Goal: Information Seeking & Learning: Learn about a topic

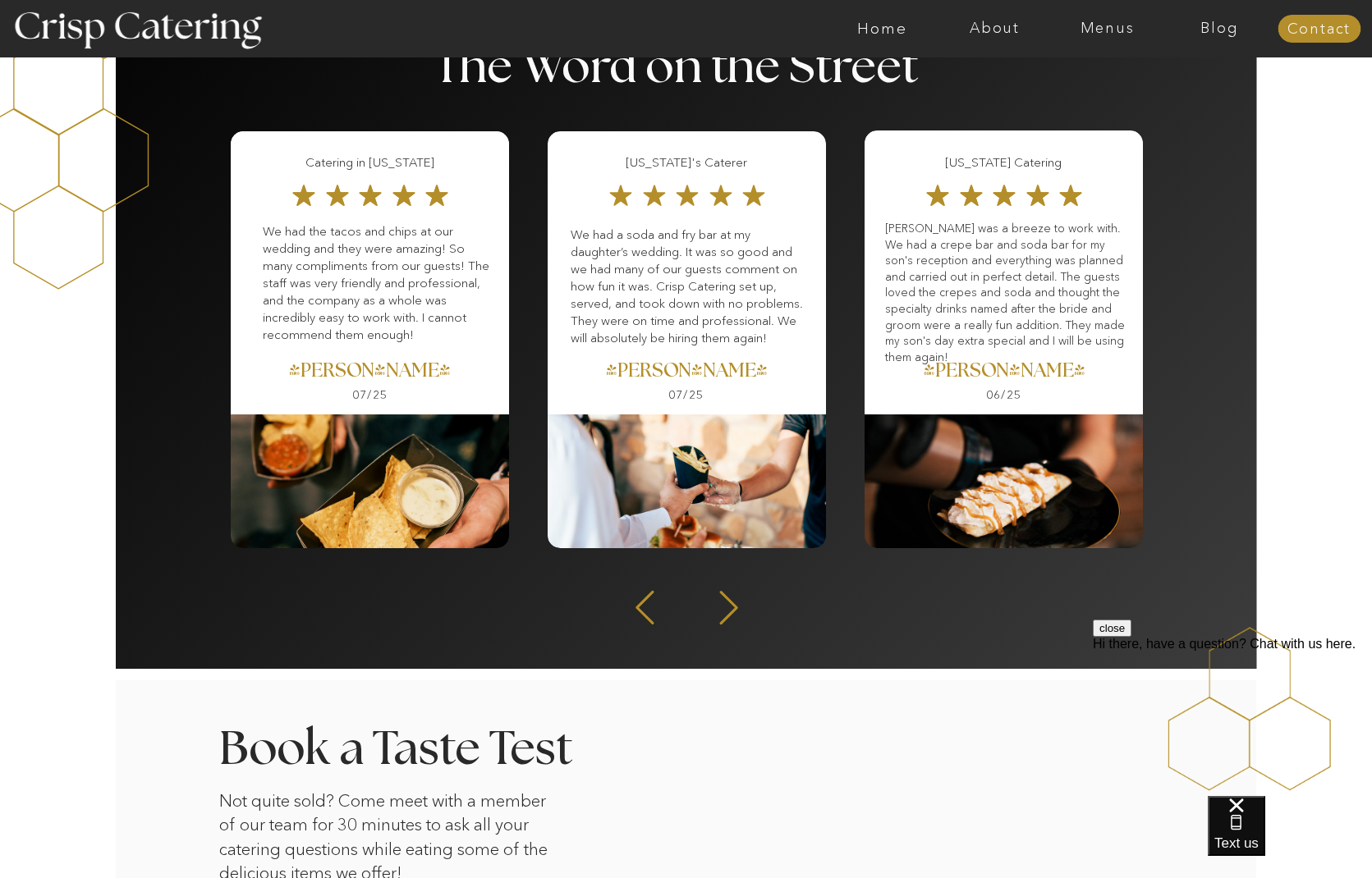
scroll to position [2086, 0]
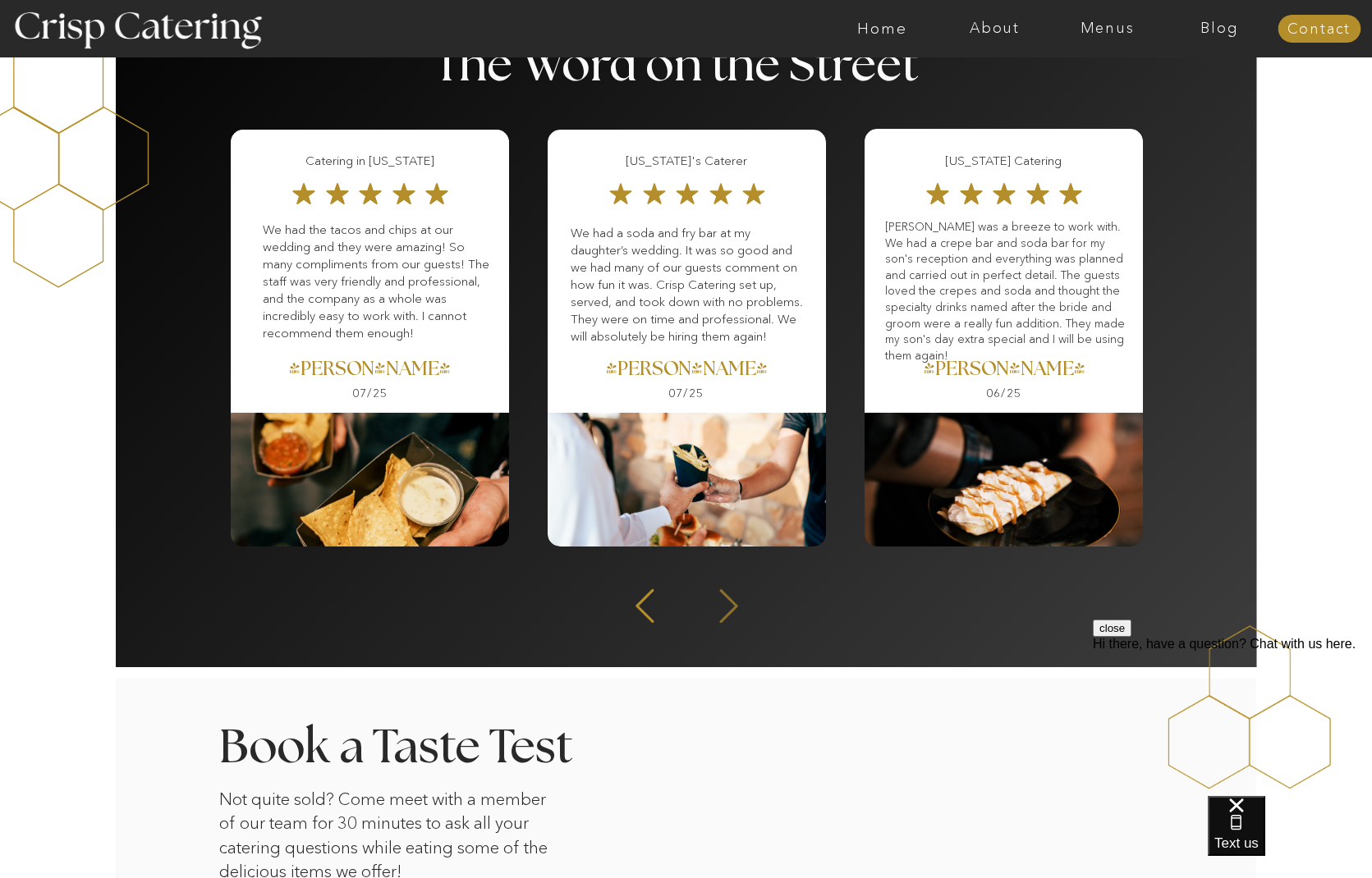
click at [719, 611] on icon at bounding box center [729, 606] width 43 height 40
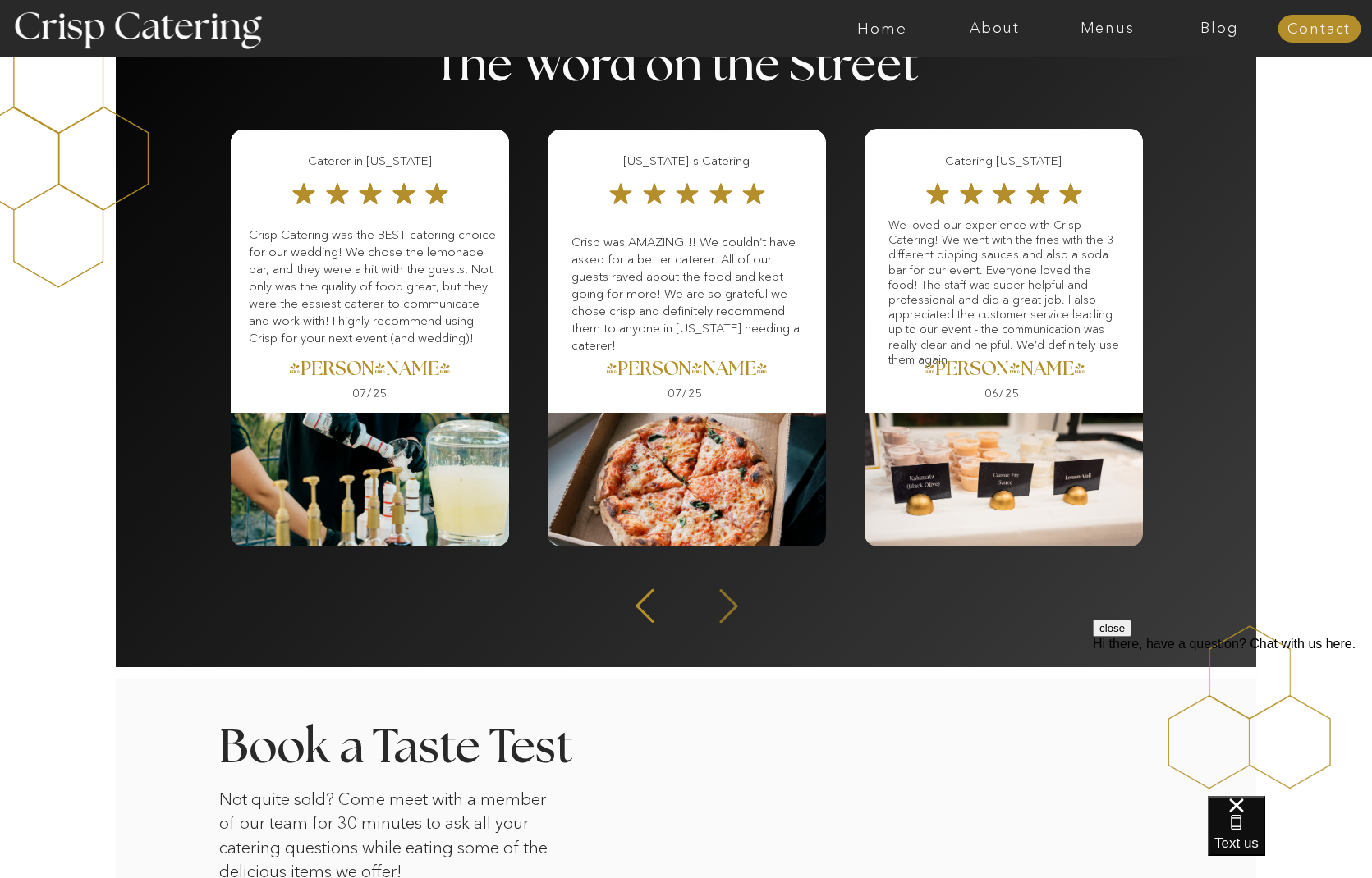
click at [729, 604] on icon at bounding box center [729, 606] width 43 height 40
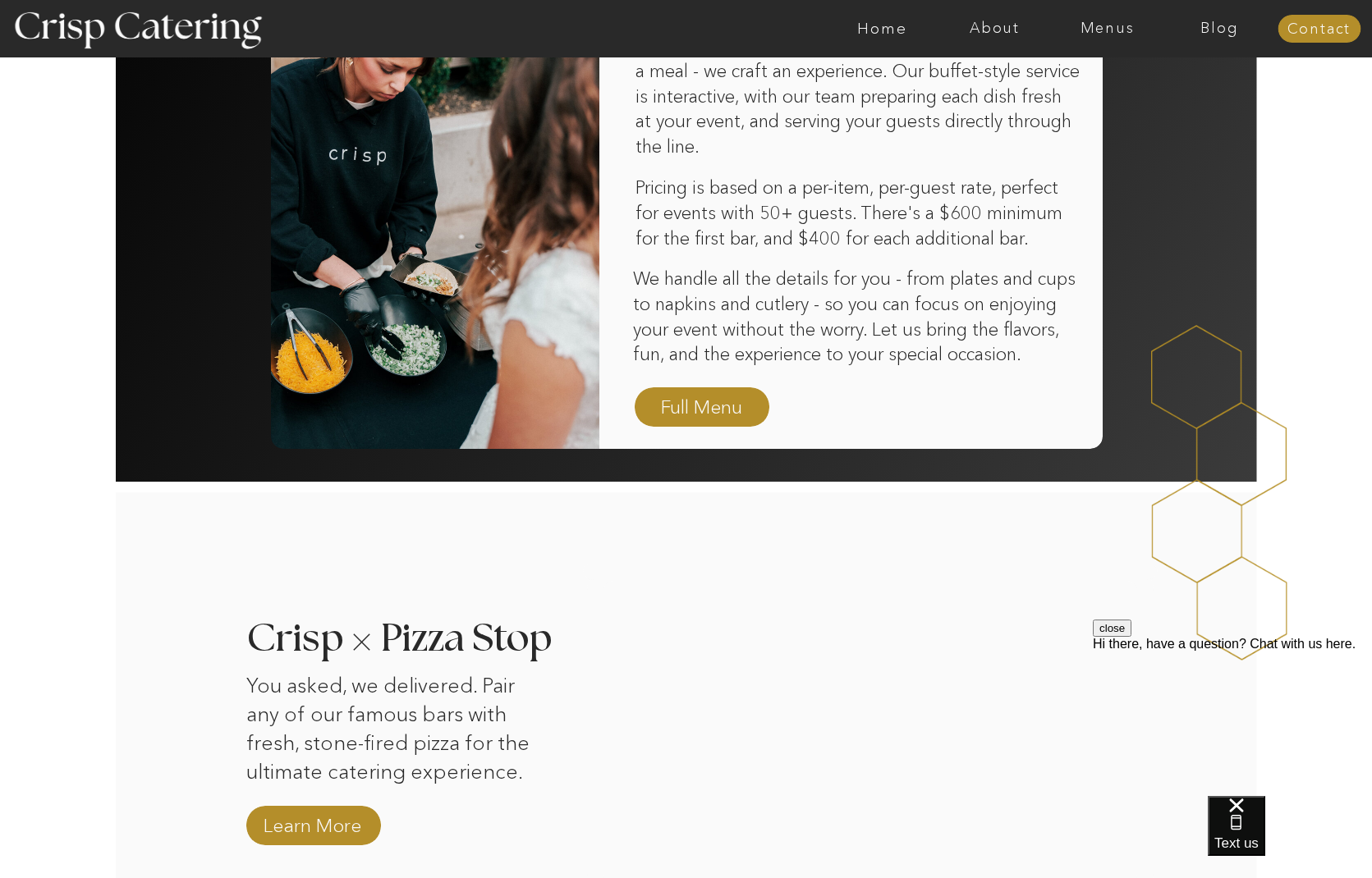
scroll to position [1072, 0]
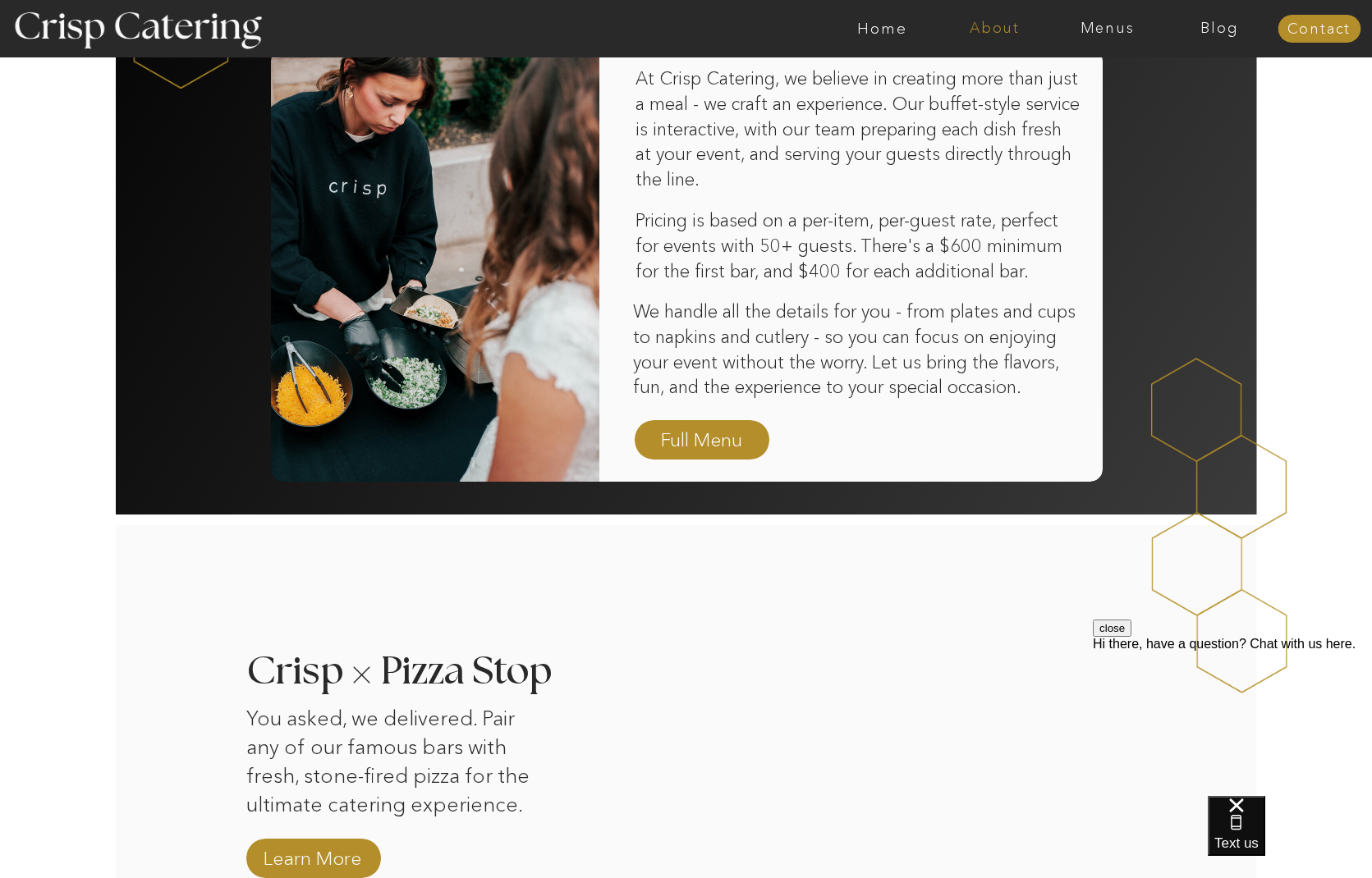
click at [1004, 36] on nav "About" at bounding box center [994, 29] width 112 height 17
click at [970, 124] on nav "faq" at bounding box center [993, 118] width 82 height 16
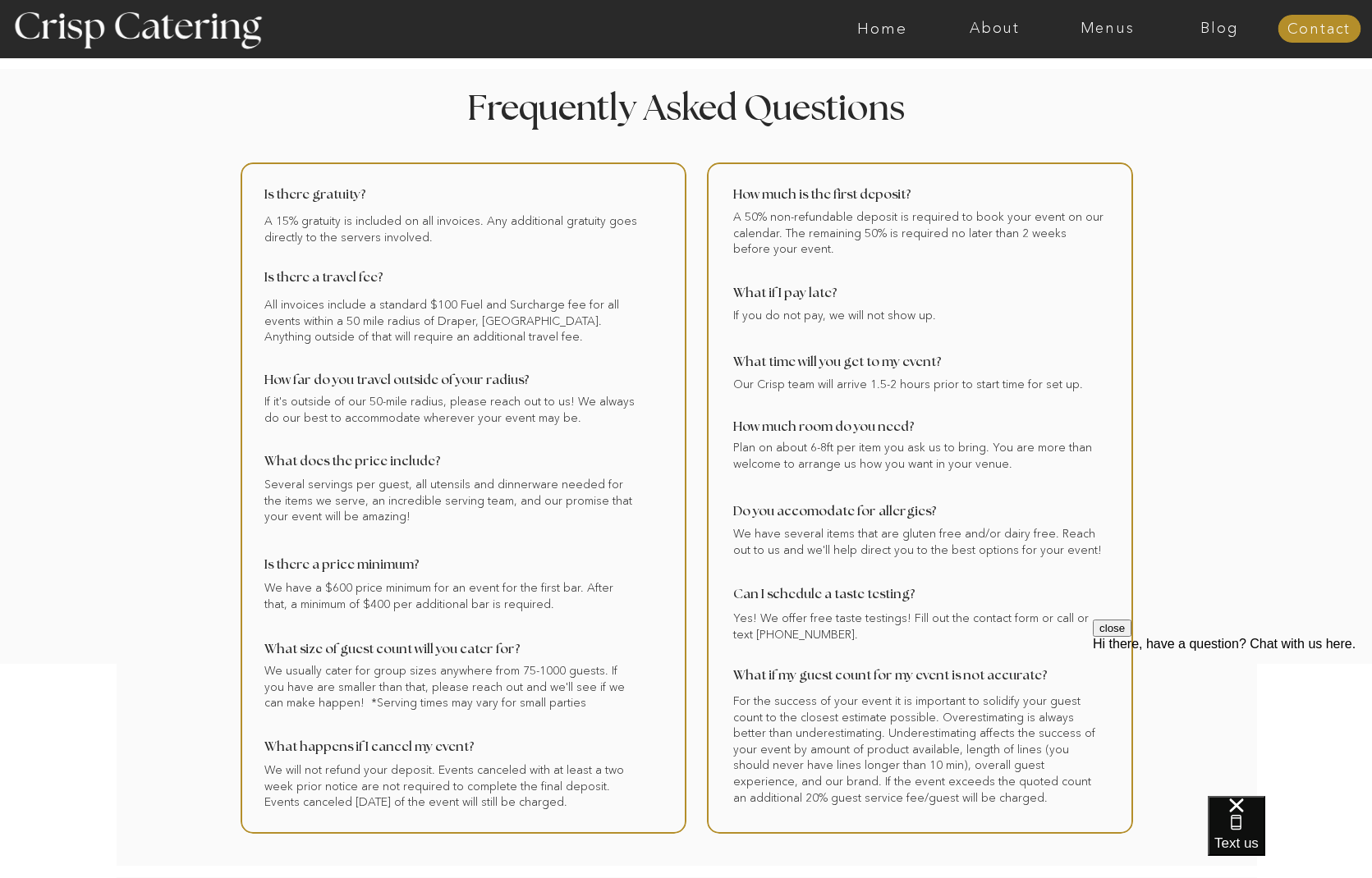
scroll to position [12, 0]
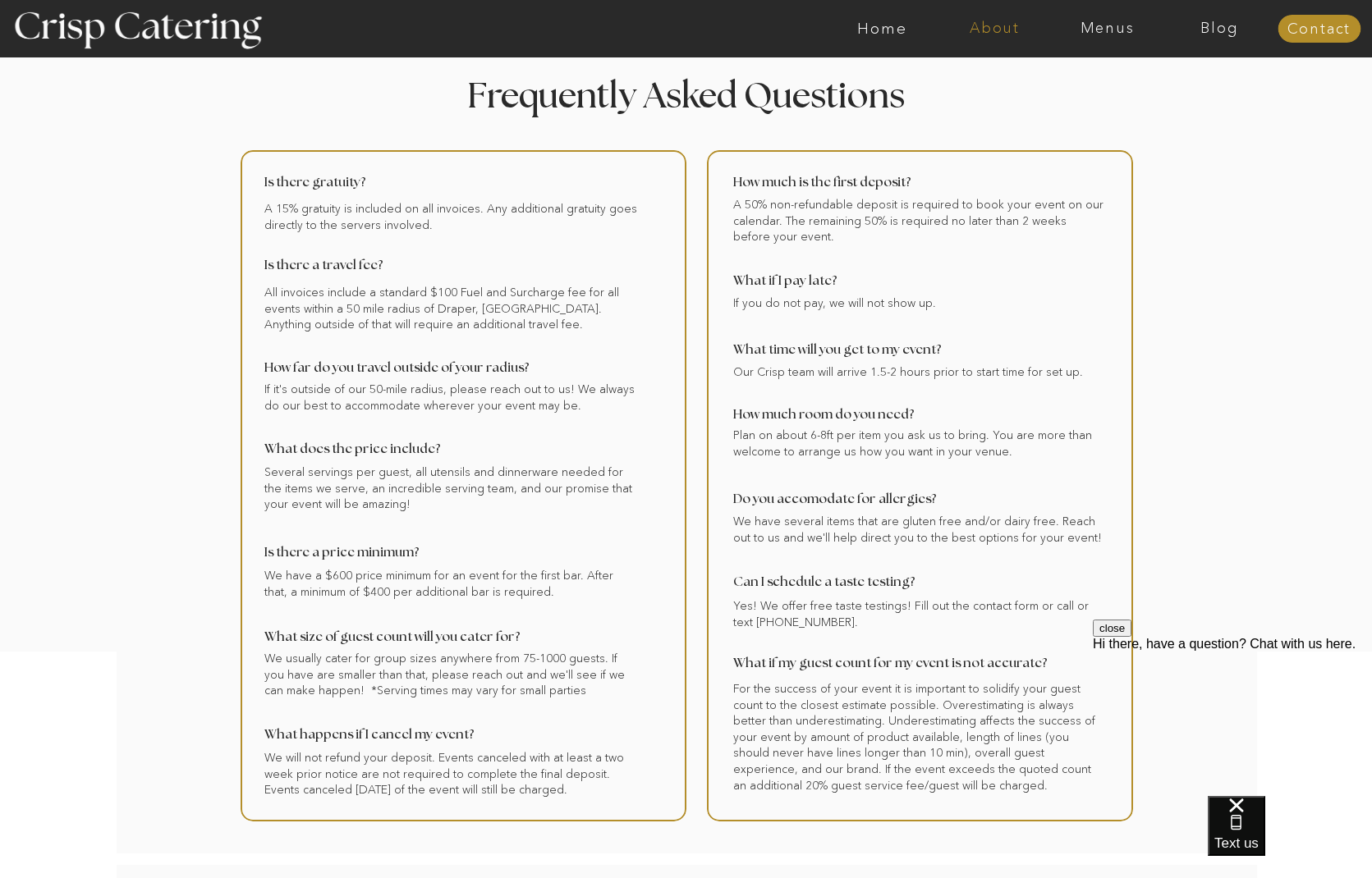
click at [990, 29] on nav "About" at bounding box center [994, 29] width 112 height 17
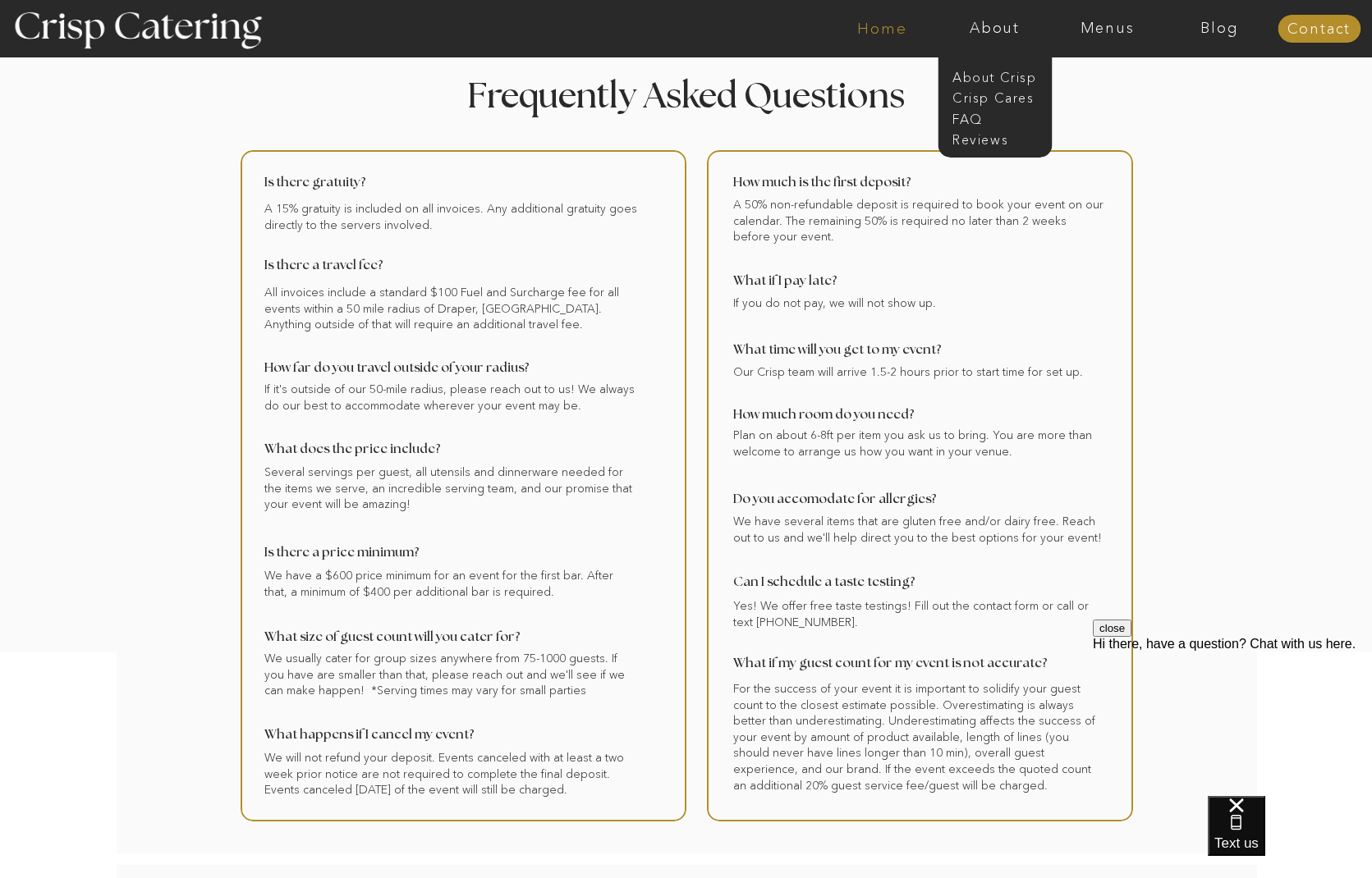
click at [873, 32] on nav "Home" at bounding box center [882, 29] width 112 height 17
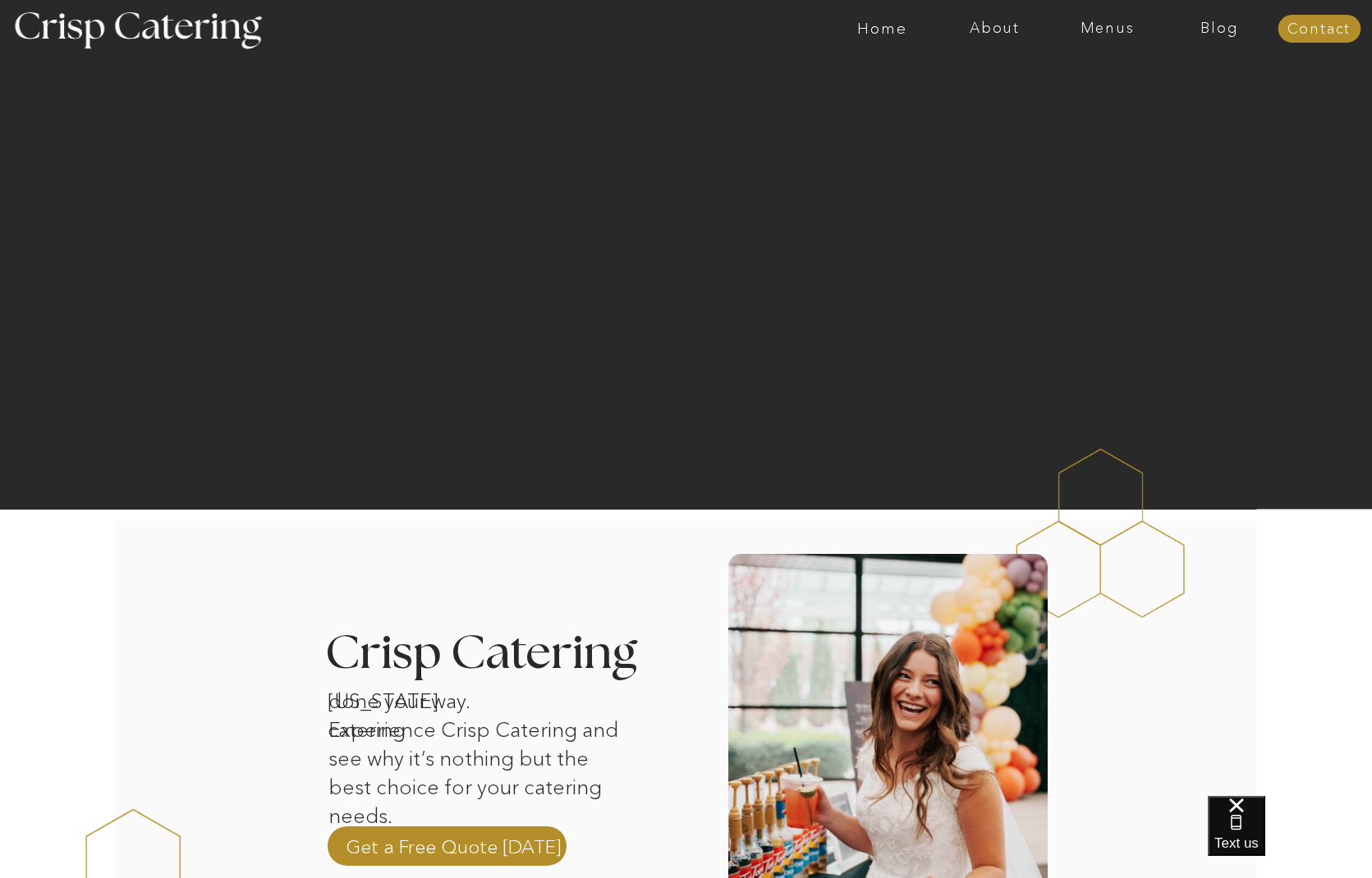
click at [1119, 27] on nav "Menus" at bounding box center [1107, 29] width 112 height 17
click at [1091, 96] on nav "Winter (Sep-Feb)" at bounding box center [1105, 96] width 135 height 16
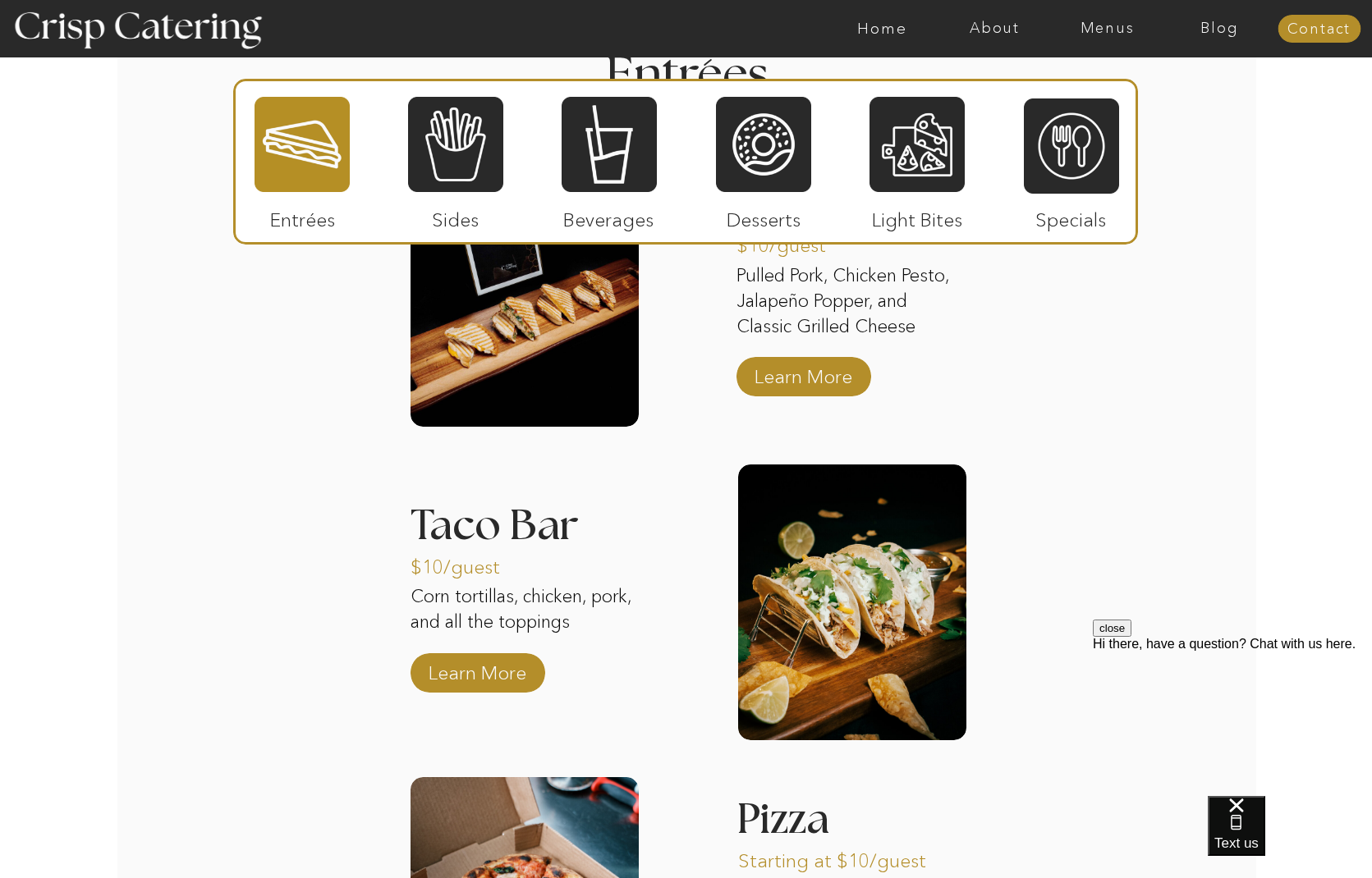
scroll to position [2137, 0]
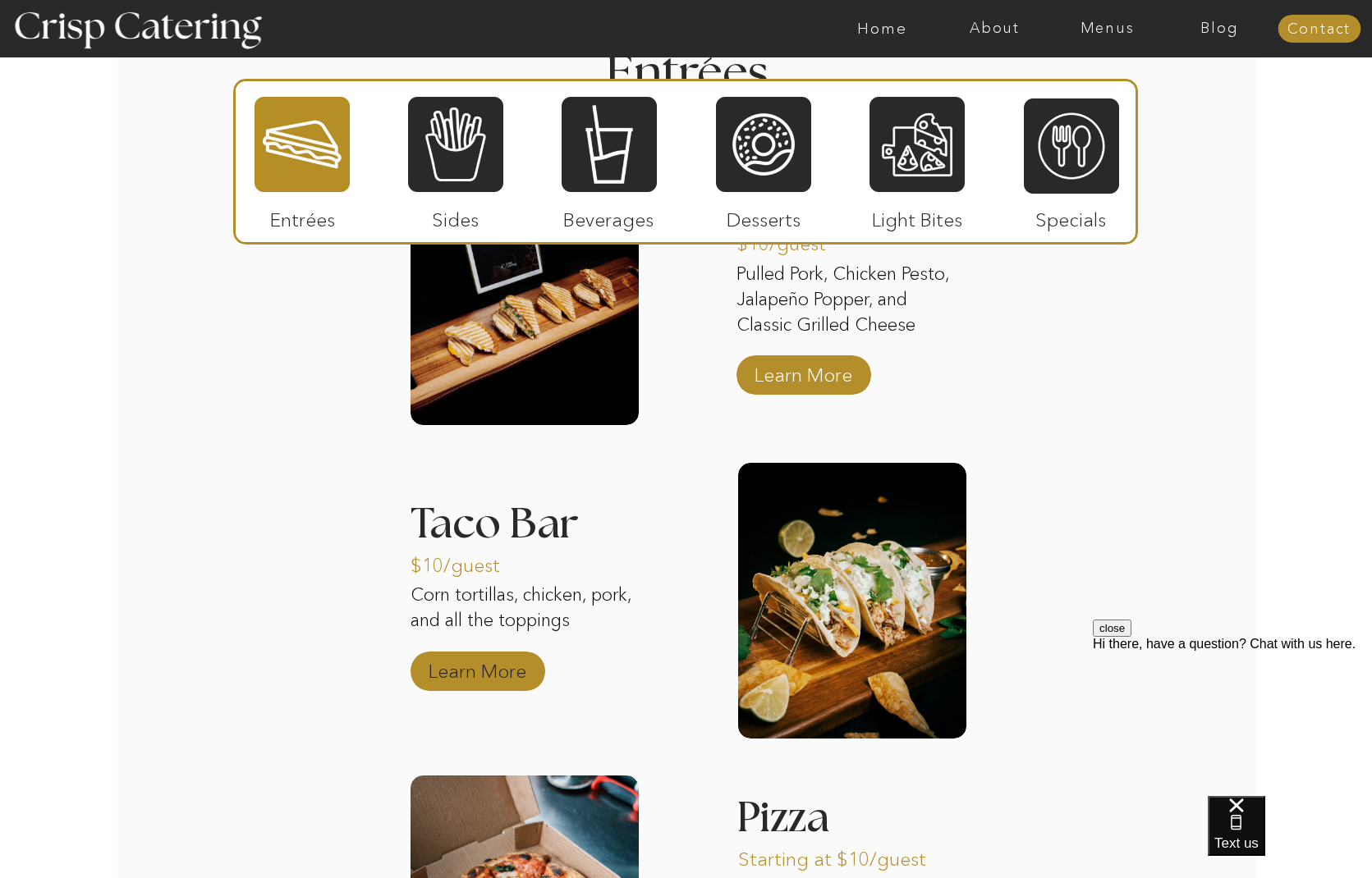
click at [484, 677] on p "Learn More" at bounding box center [478, 667] width 109 height 48
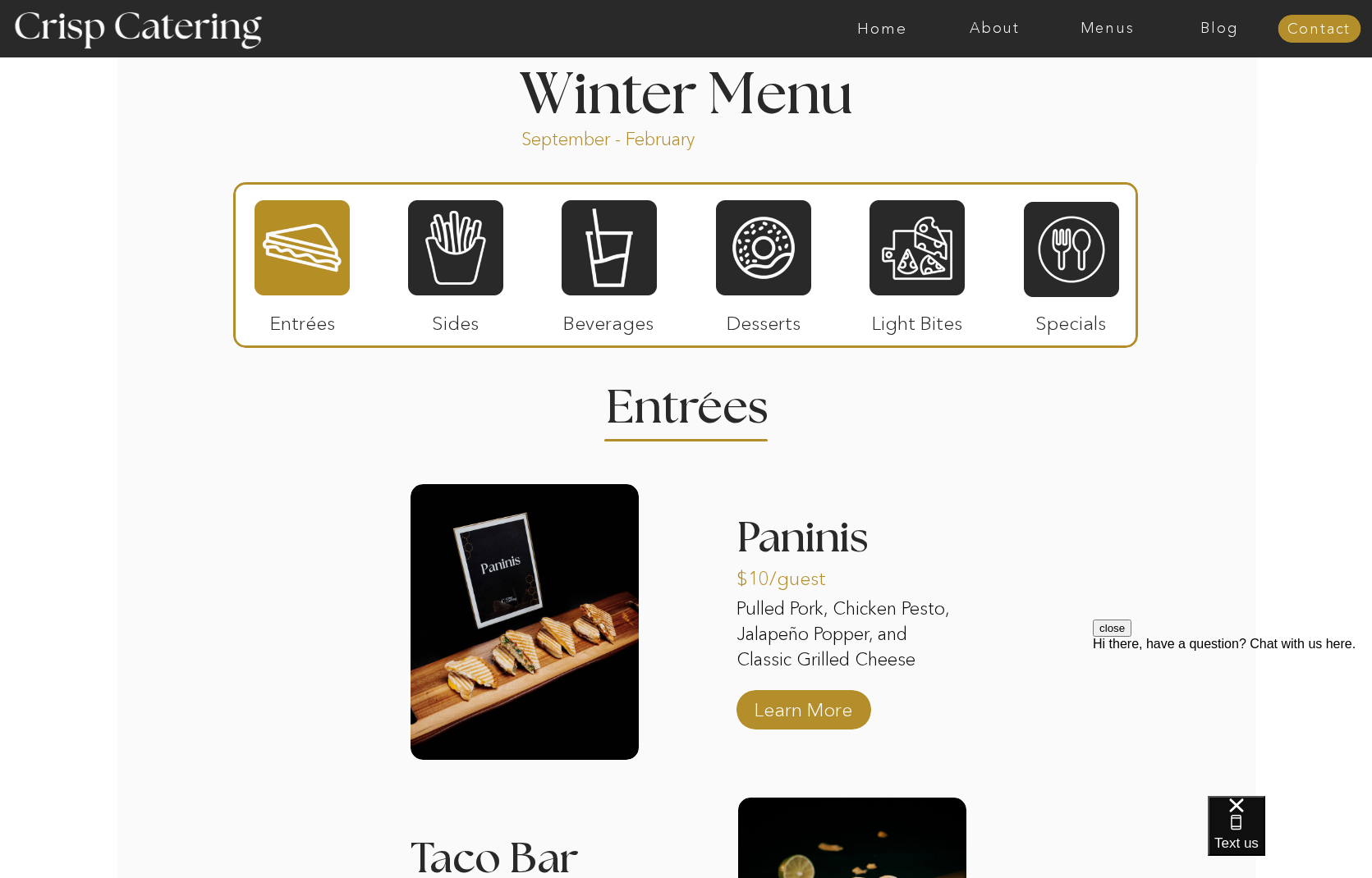
scroll to position [1801, 0]
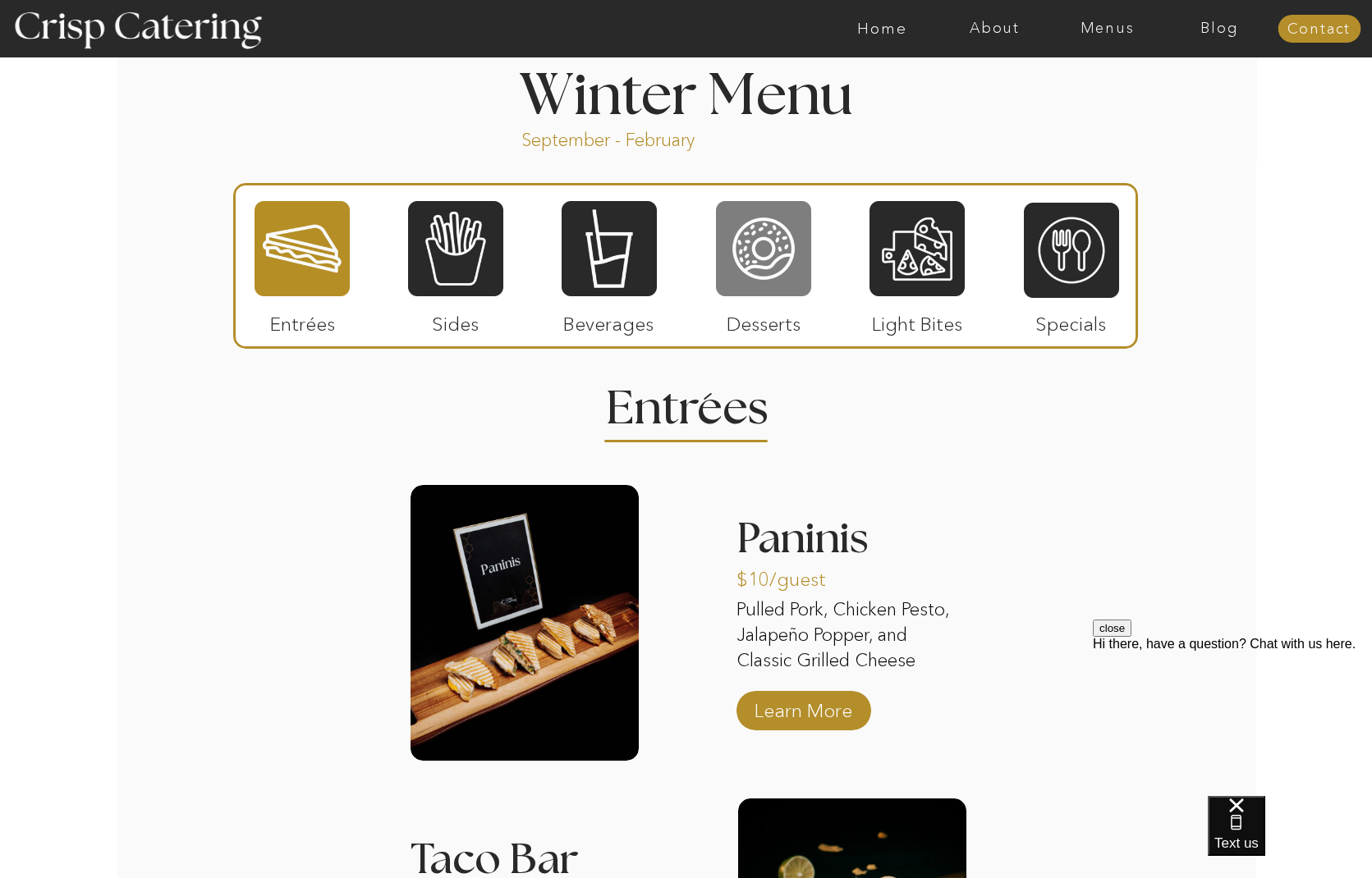
click at [753, 252] on div at bounding box center [764, 248] width 96 height 98
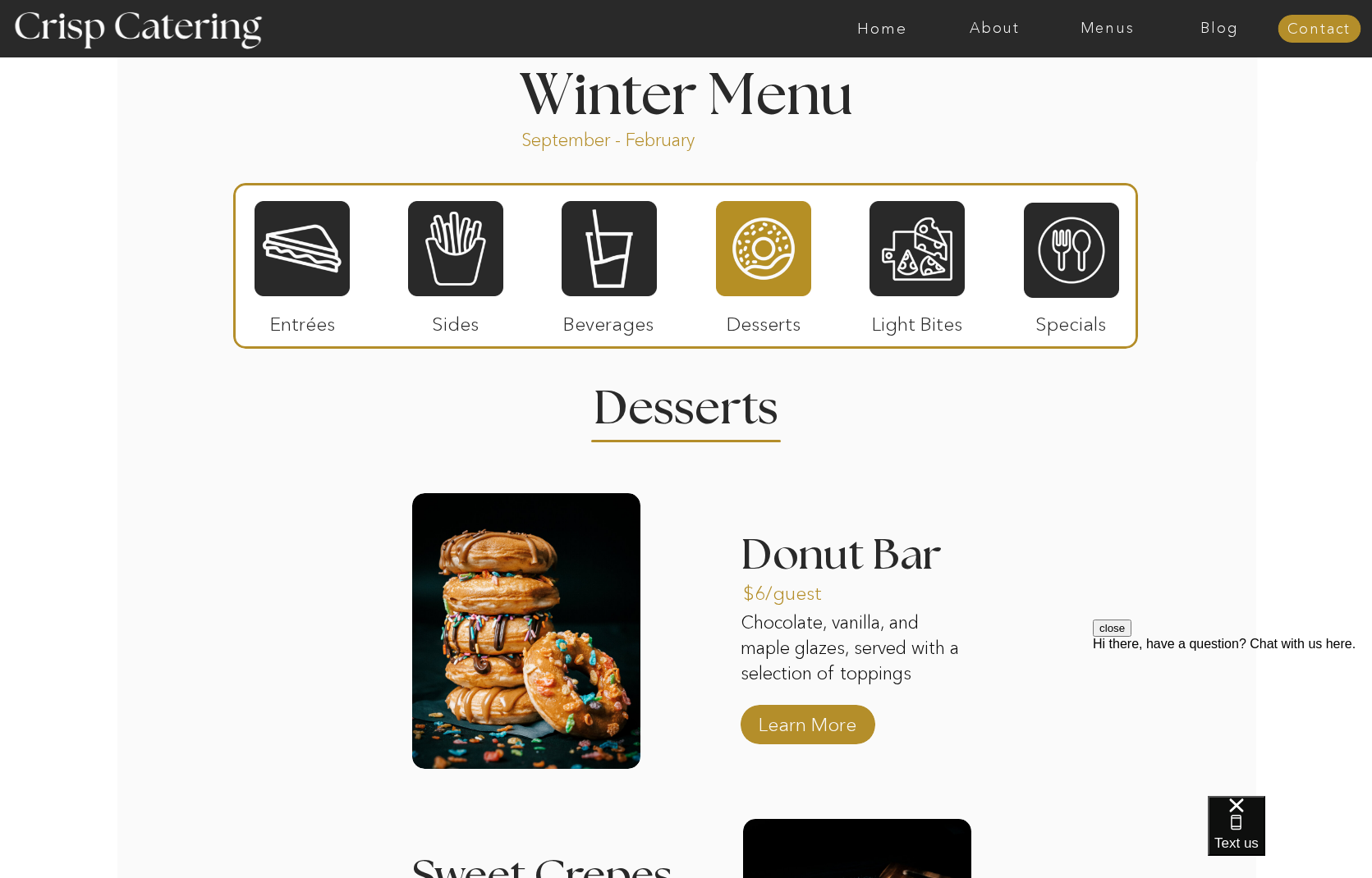
scroll to position [1802, 0]
click at [944, 241] on div at bounding box center [918, 248] width 96 height 98
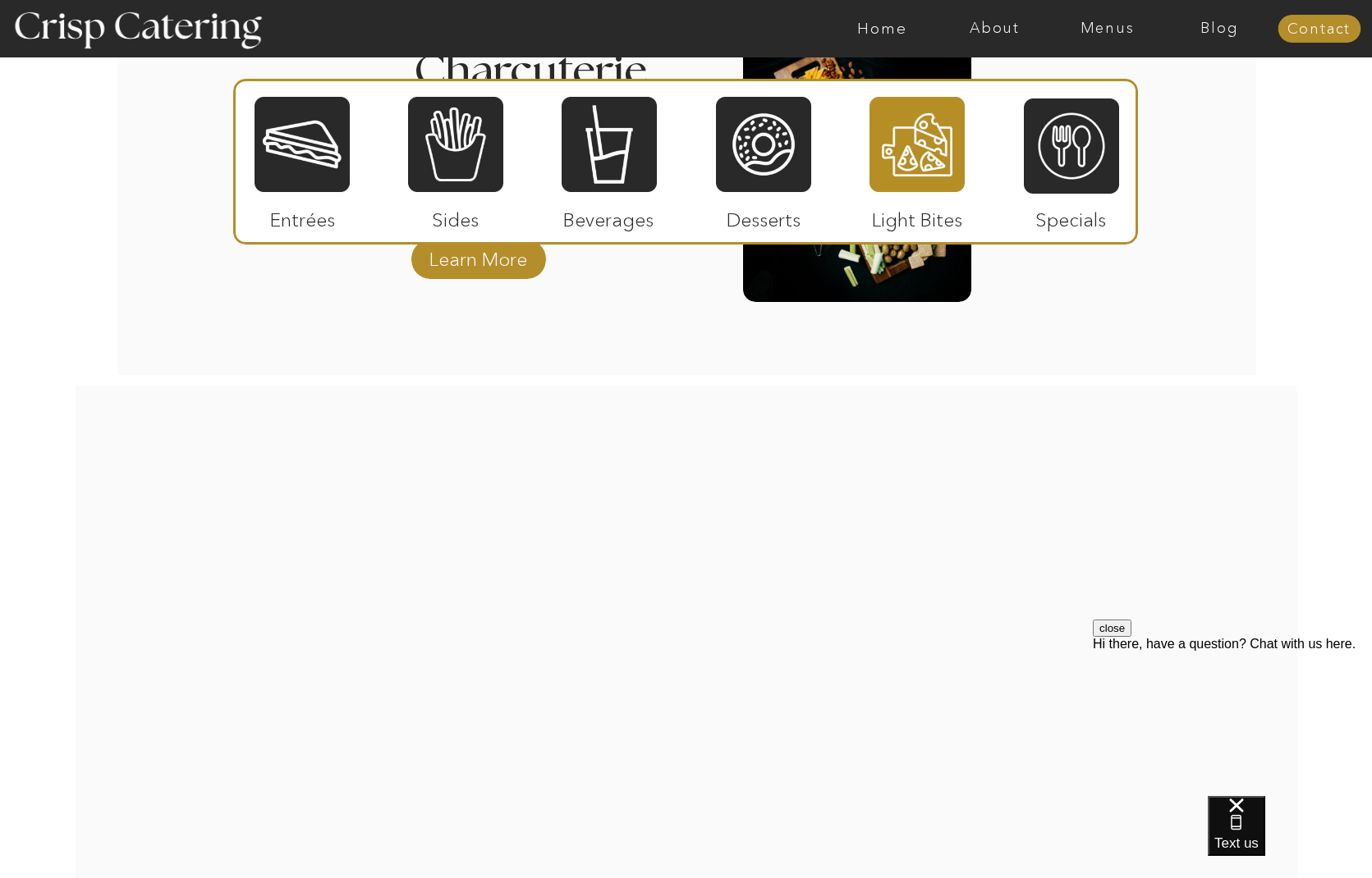
scroll to position [2293, 0]
click at [597, 146] on div at bounding box center [609, 144] width 96 height 98
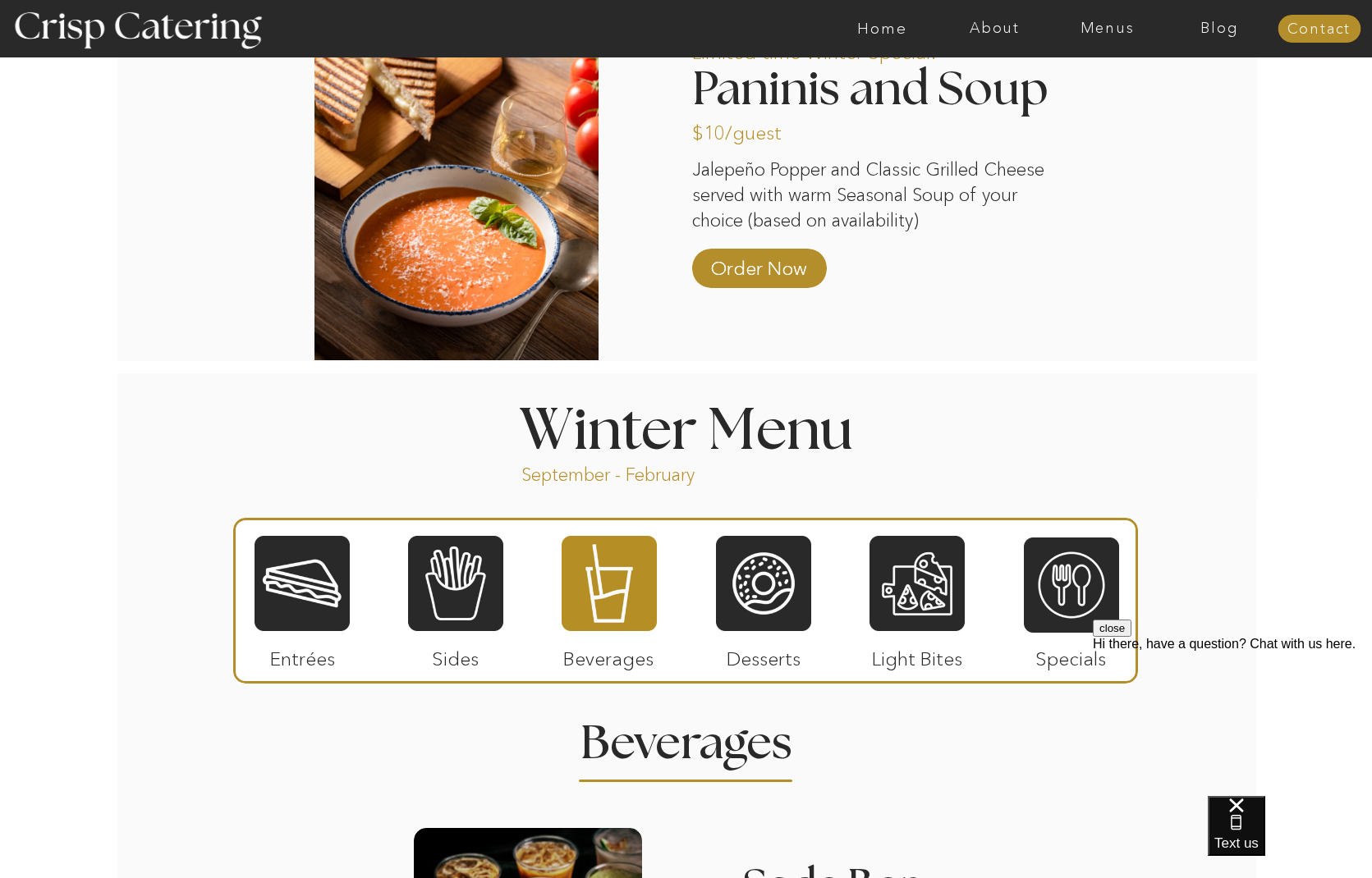
scroll to position [1471, 0]
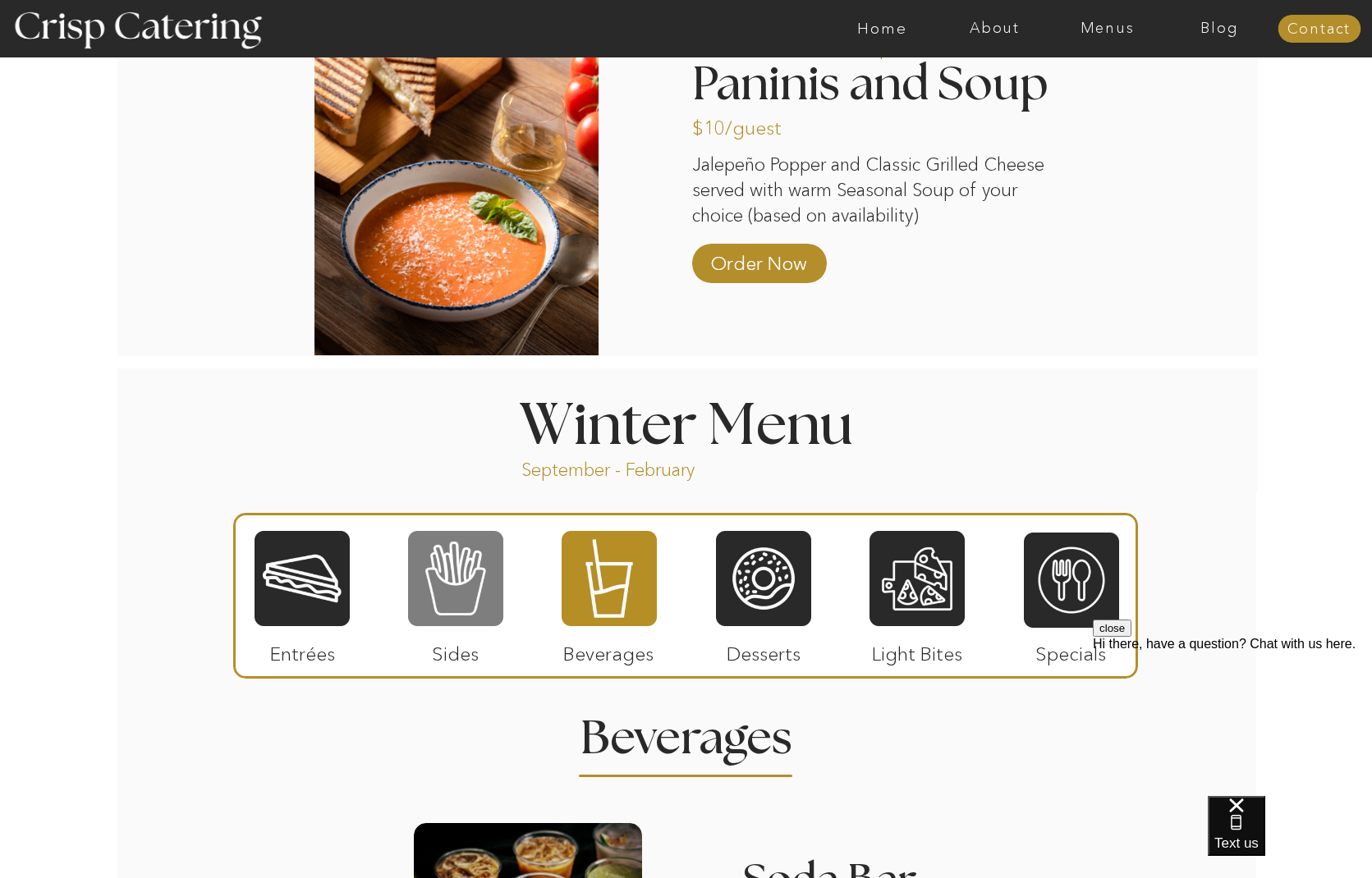
click at [439, 563] on div at bounding box center [456, 578] width 96 height 98
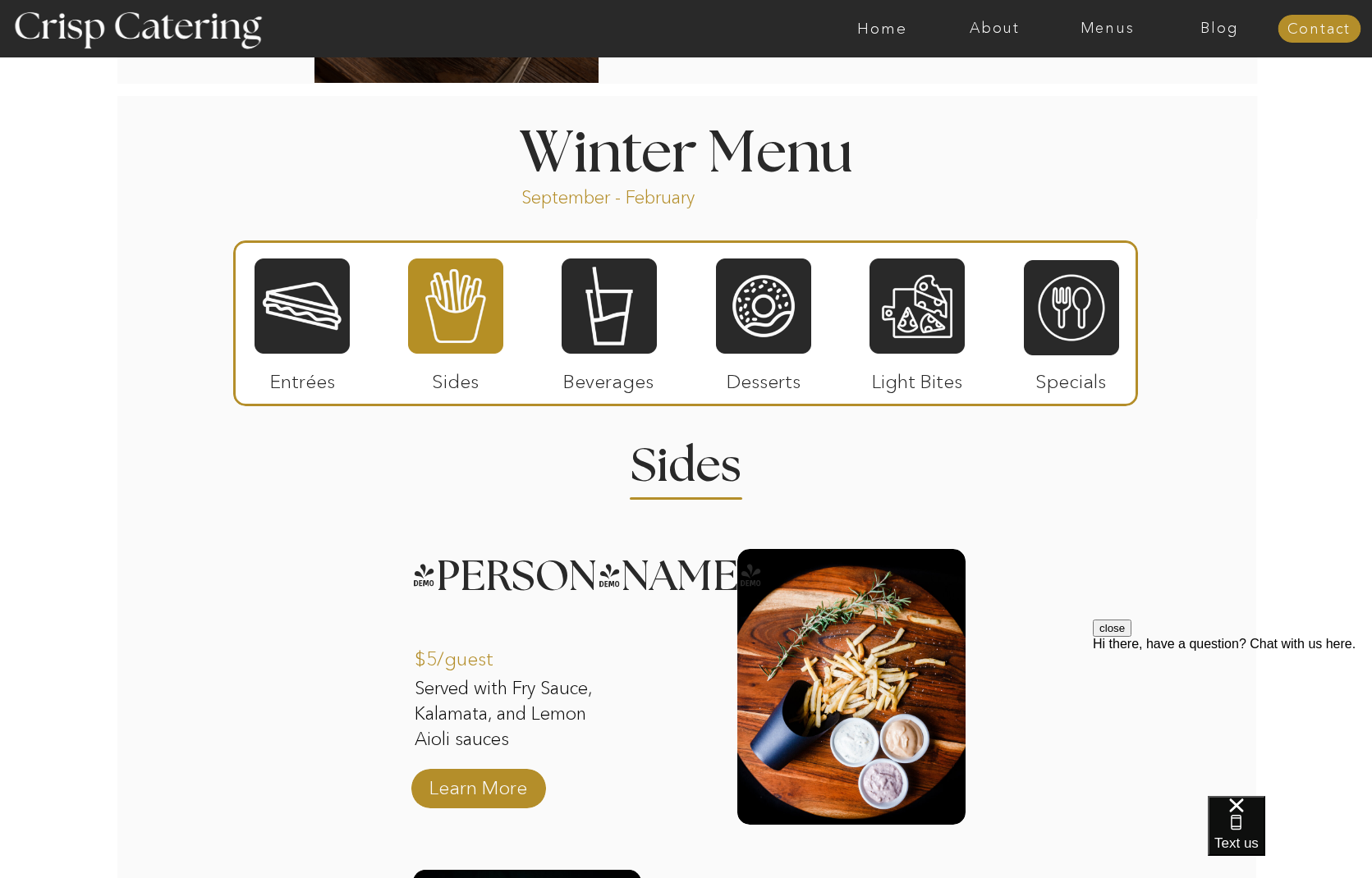
scroll to position [1728, 0]
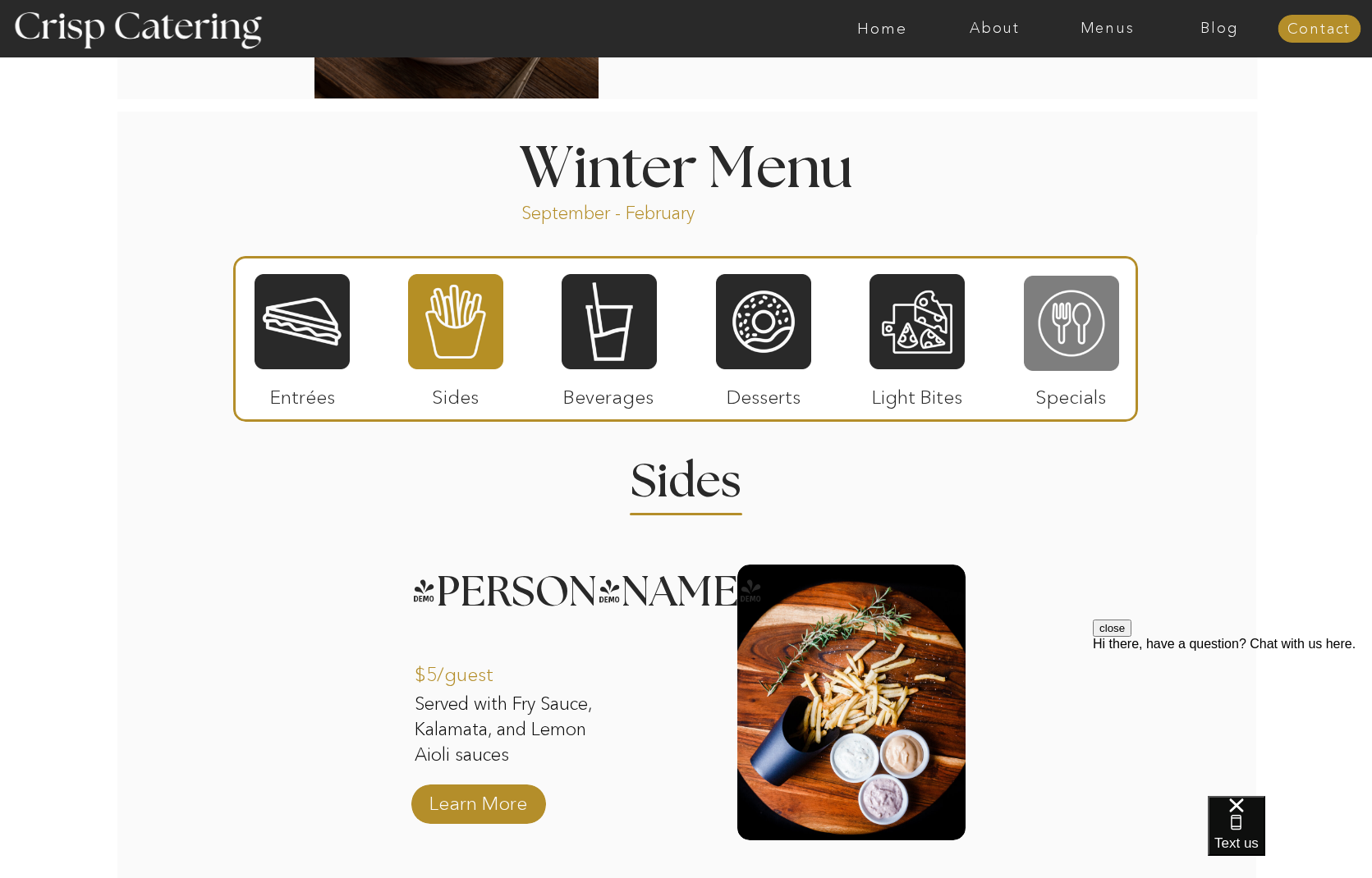
click at [1048, 332] on div at bounding box center [1071, 323] width 96 height 98
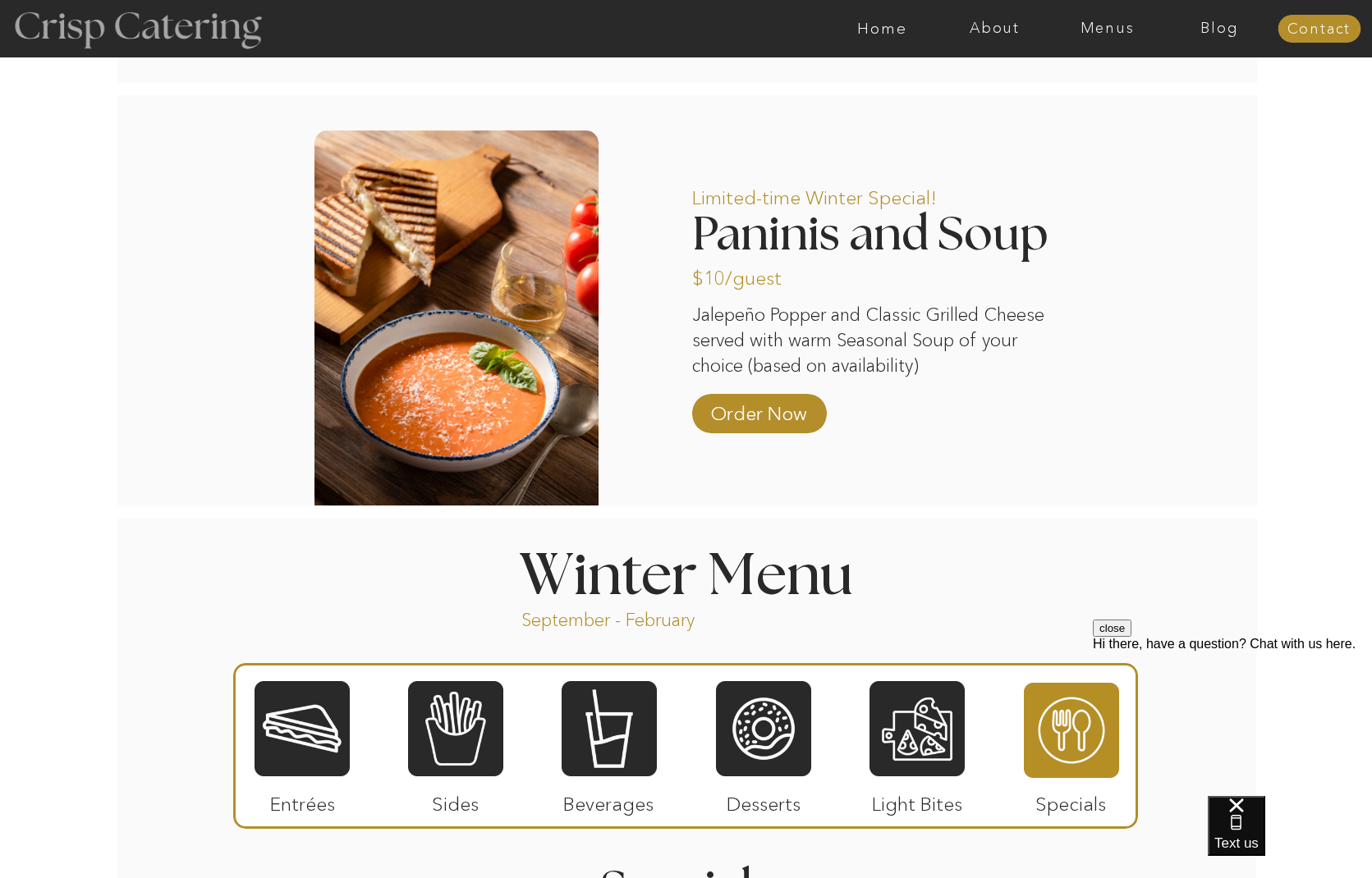
scroll to position [1317, 0]
